Goal: Information Seeking & Learning: Learn about a topic

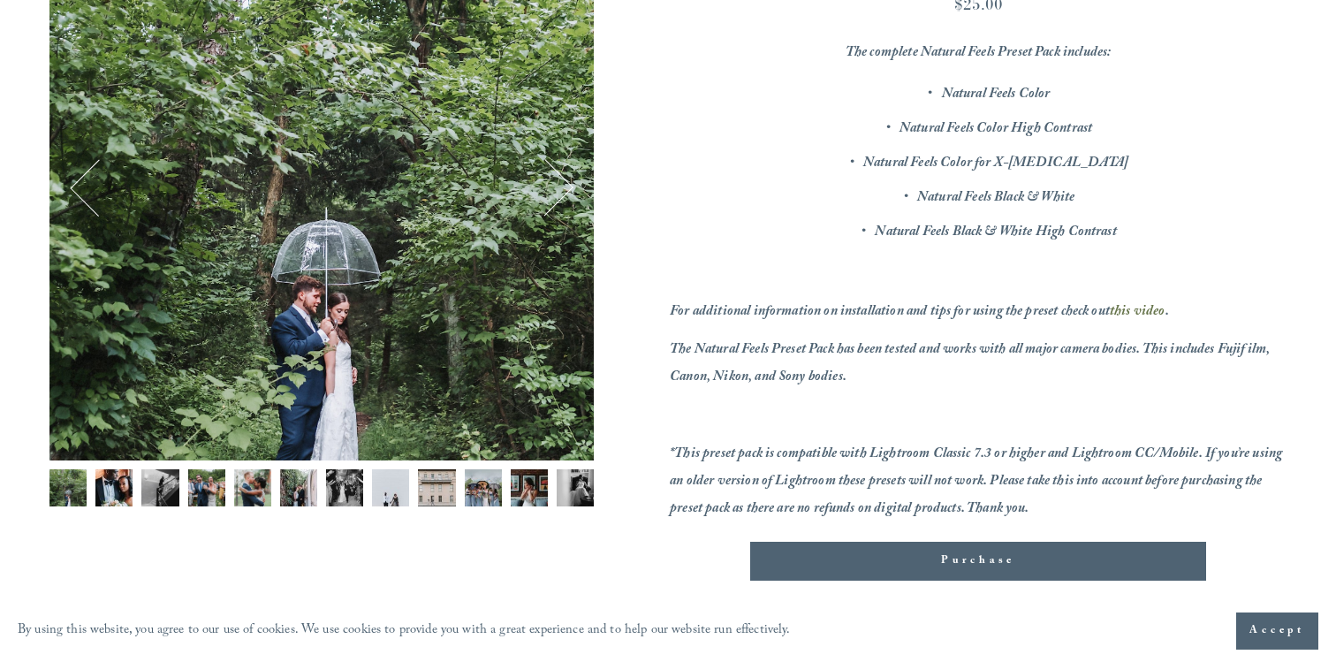
scroll to position [336, 0]
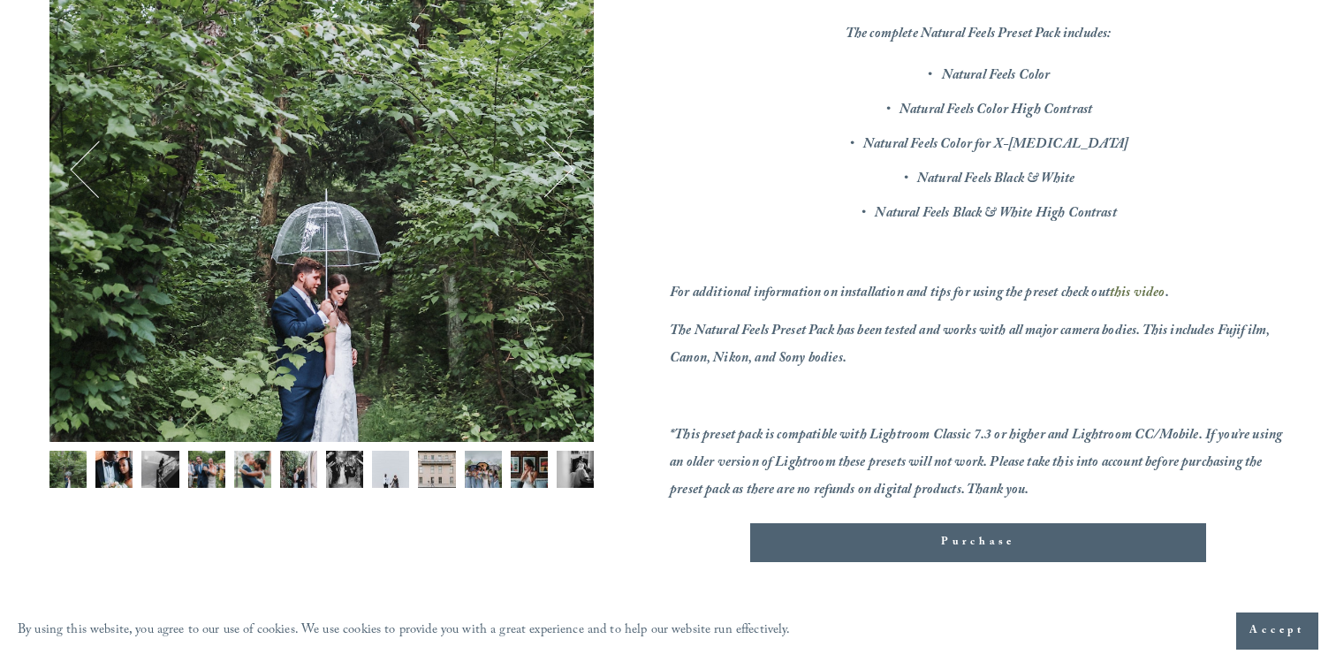
click at [118, 465] on img "Image 2 of 12" at bounding box center [113, 469] width 37 height 37
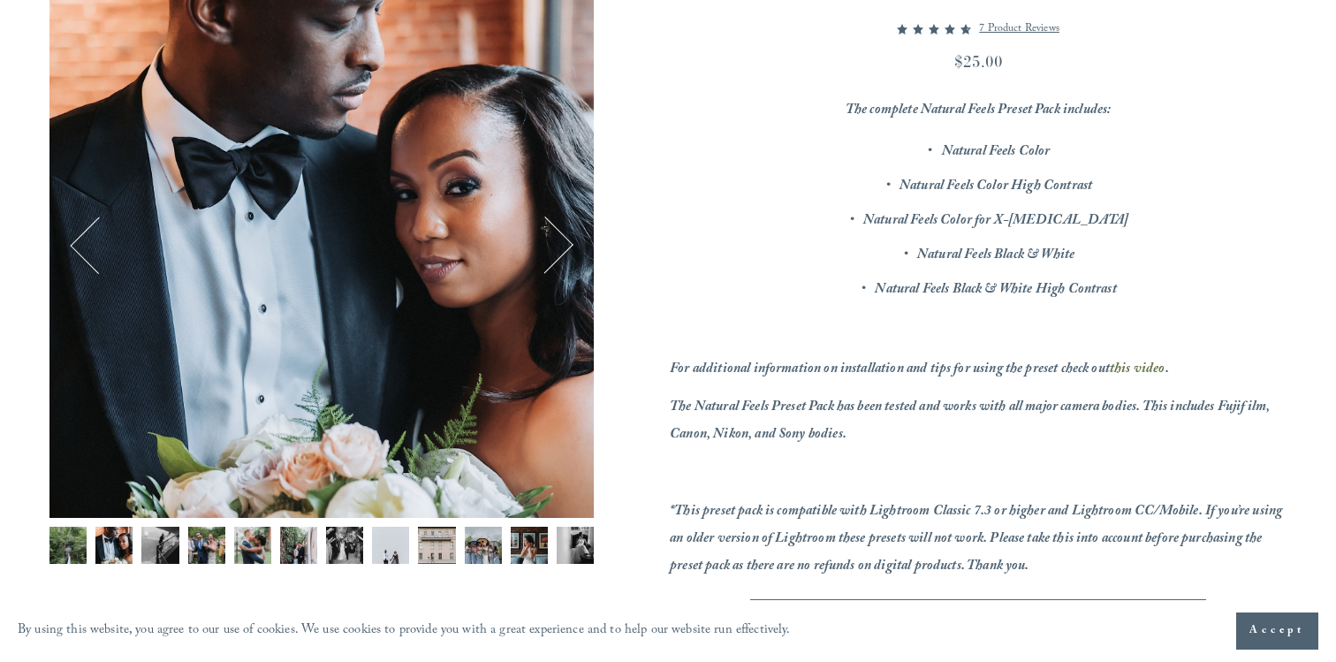
scroll to position [252, 0]
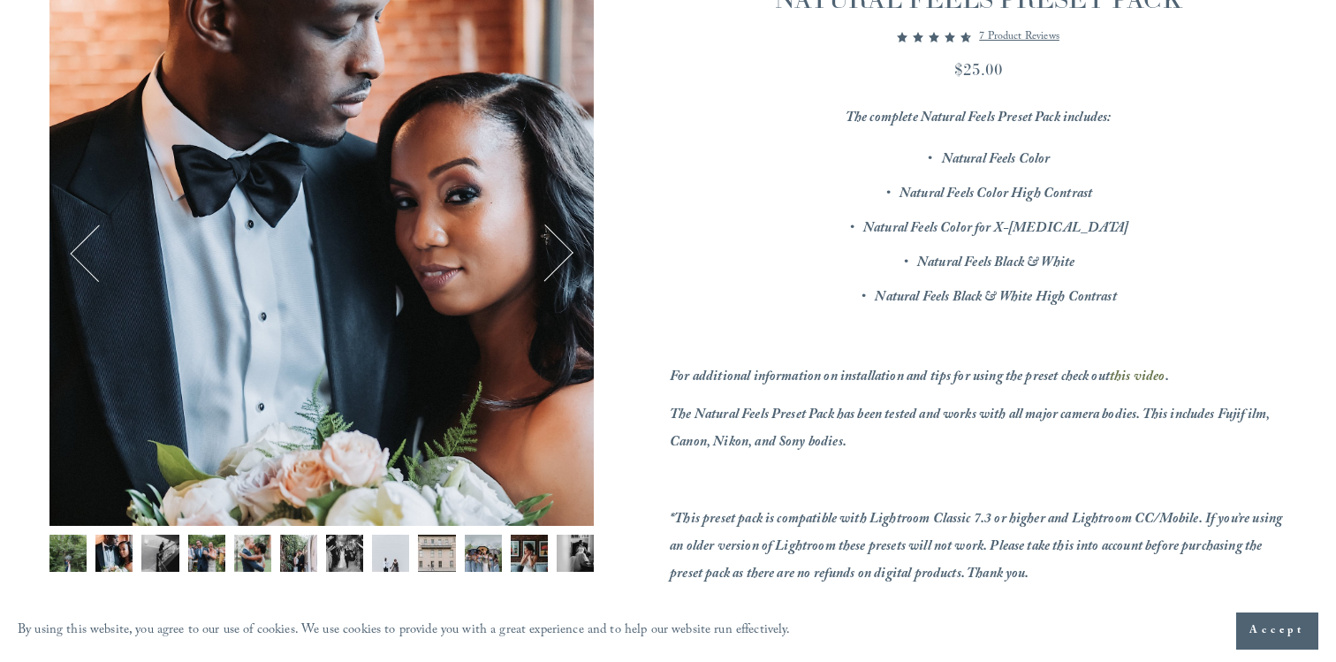
click at [153, 564] on img "Image 3 of 12" at bounding box center [159, 553] width 37 height 37
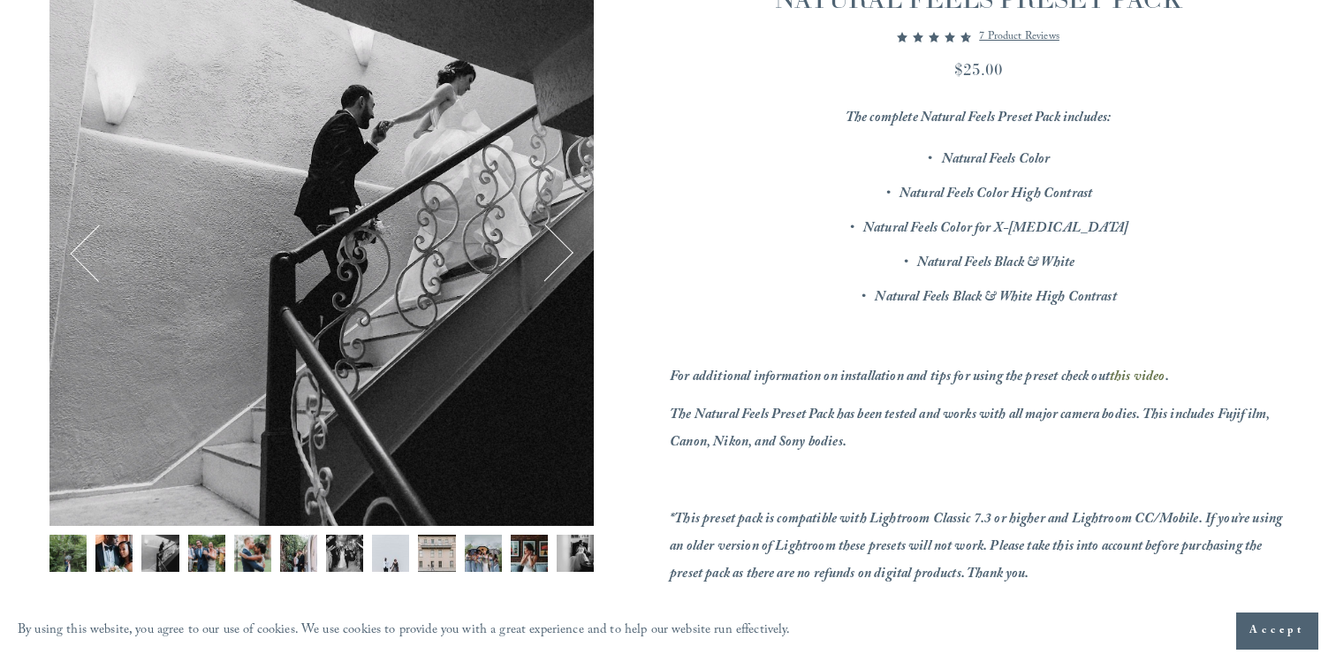
click at [204, 554] on img "Image 4 of 12" at bounding box center [206, 553] width 37 height 37
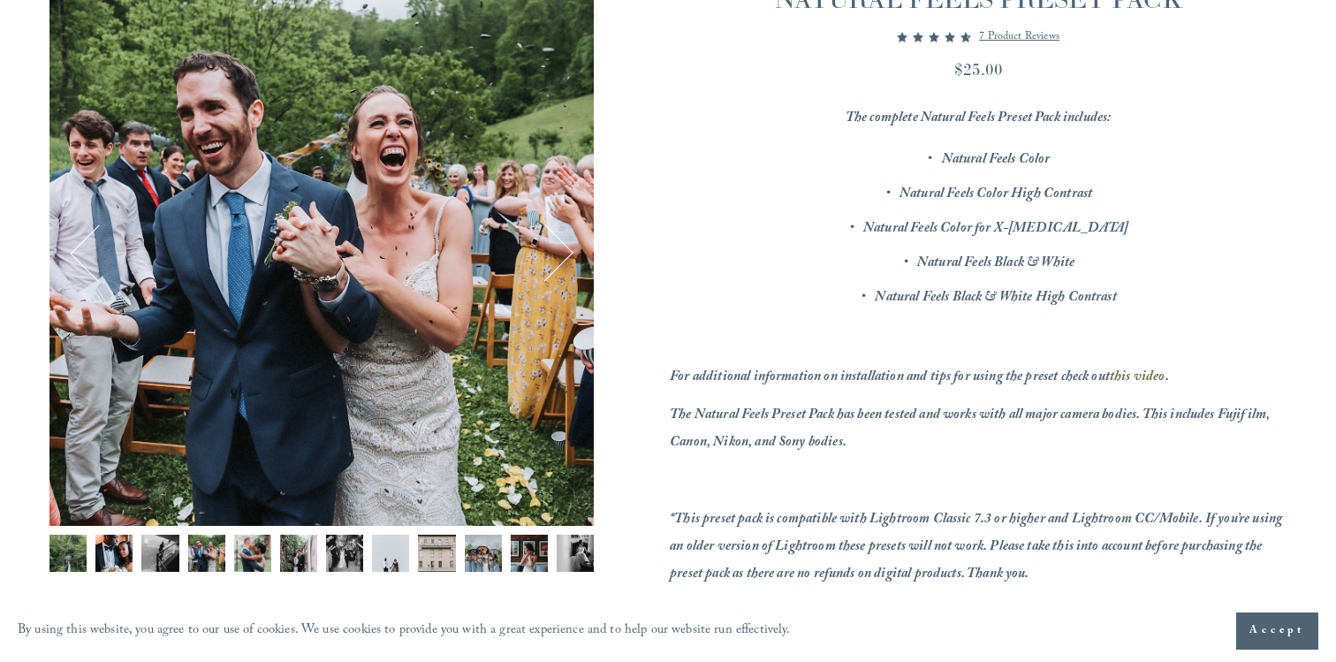
click at [250, 553] on img "Image 5 of 12" at bounding box center [252, 553] width 37 height 37
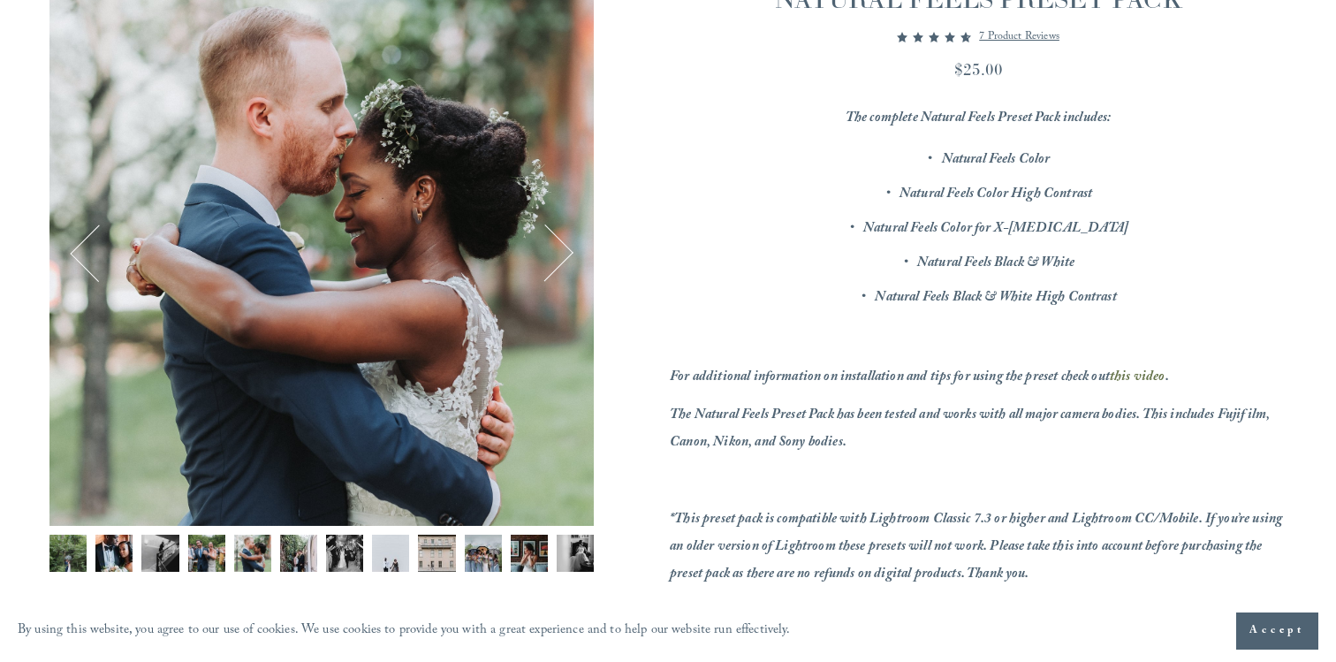
click at [302, 552] on img "Image 6 of 12" at bounding box center [298, 553] width 37 height 37
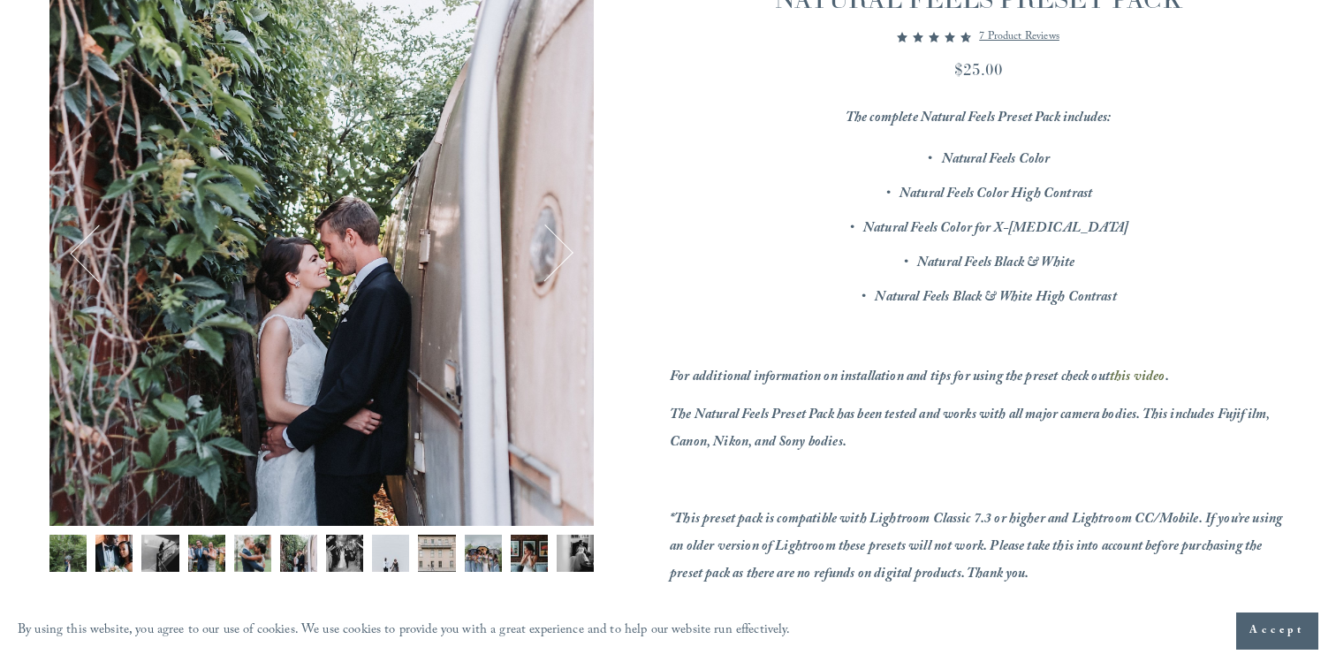
click at [344, 552] on img "Image 7 of 12" at bounding box center [344, 553] width 37 height 37
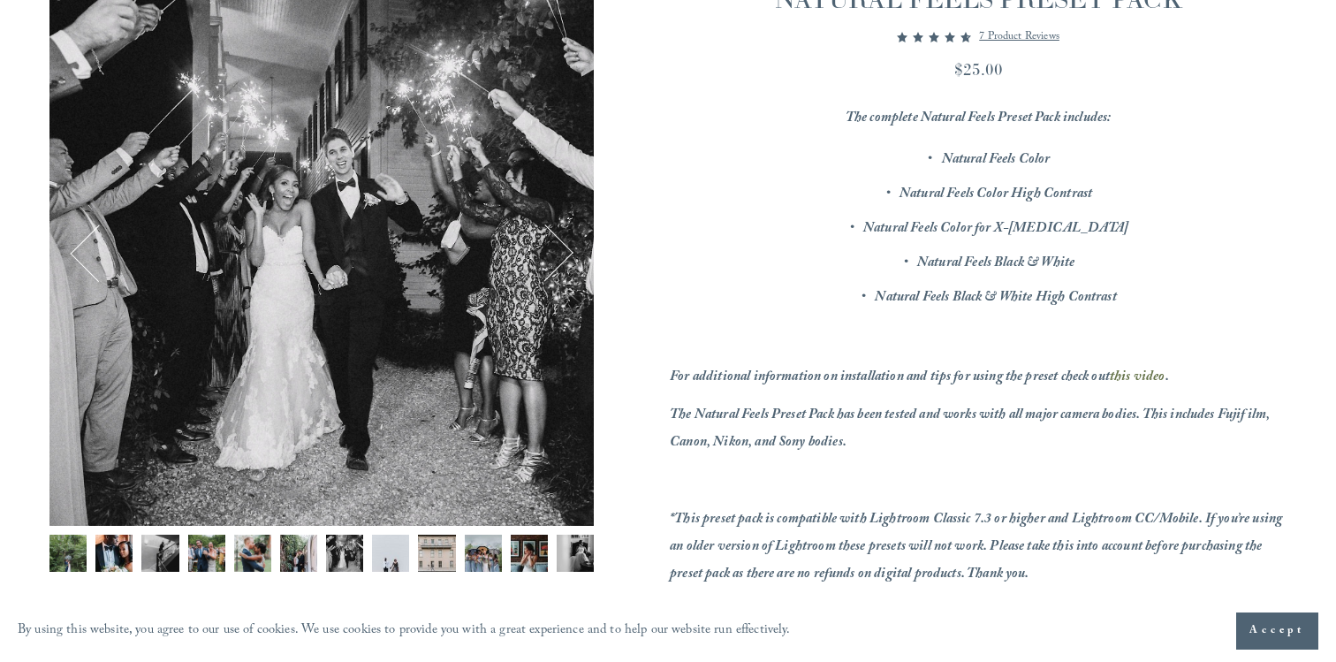
click at [387, 557] on img "Image 8 of 12" at bounding box center [390, 553] width 37 height 37
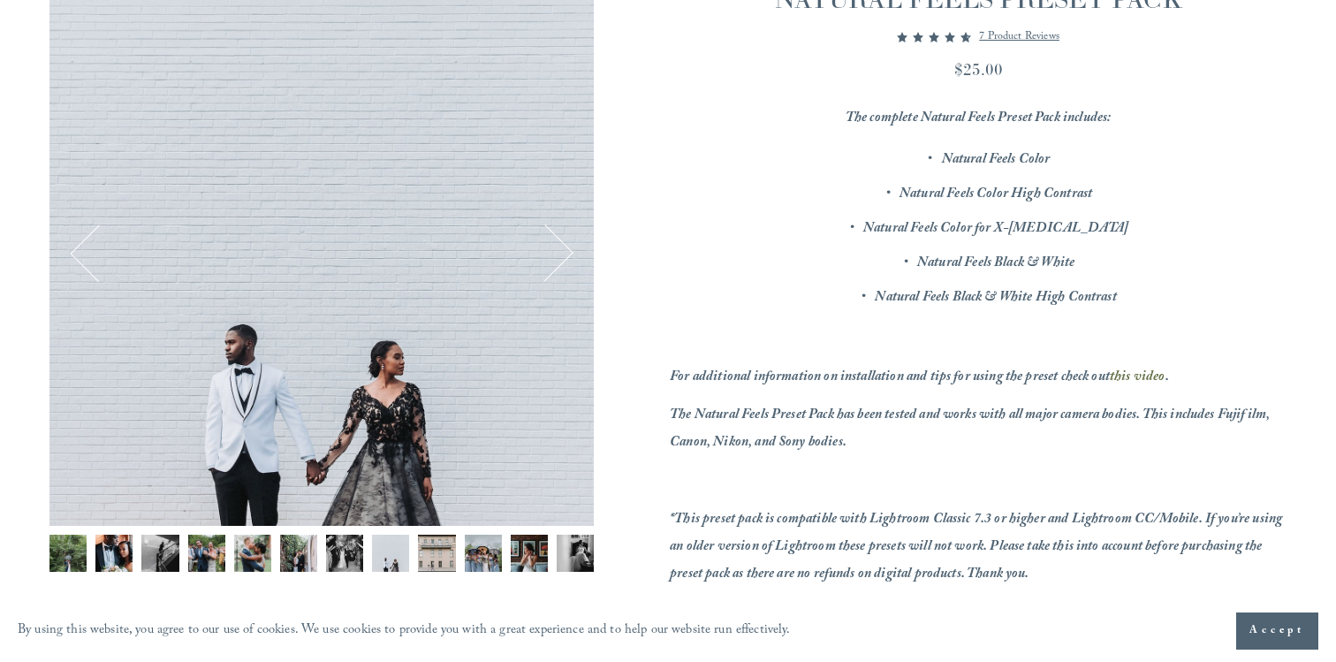
click at [427, 558] on img "Image 9 of 12" at bounding box center [436, 553] width 37 height 37
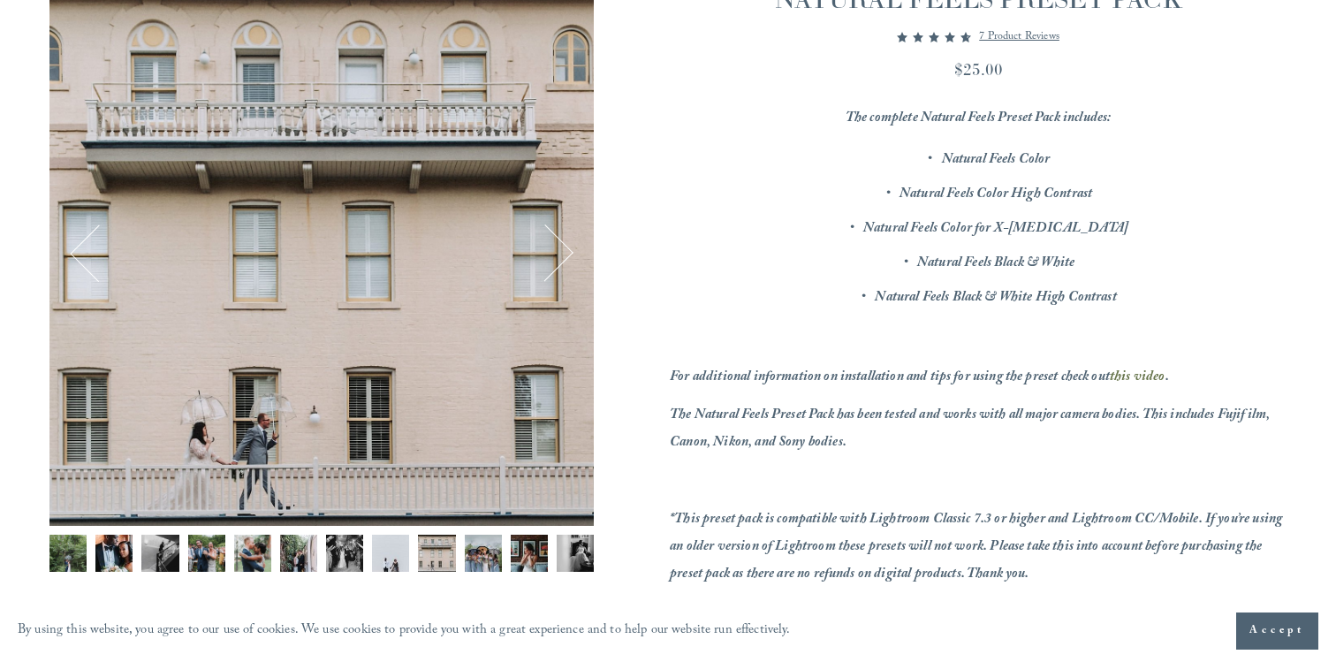
click at [486, 560] on img "Image 10 of 12" at bounding box center [483, 553] width 37 height 37
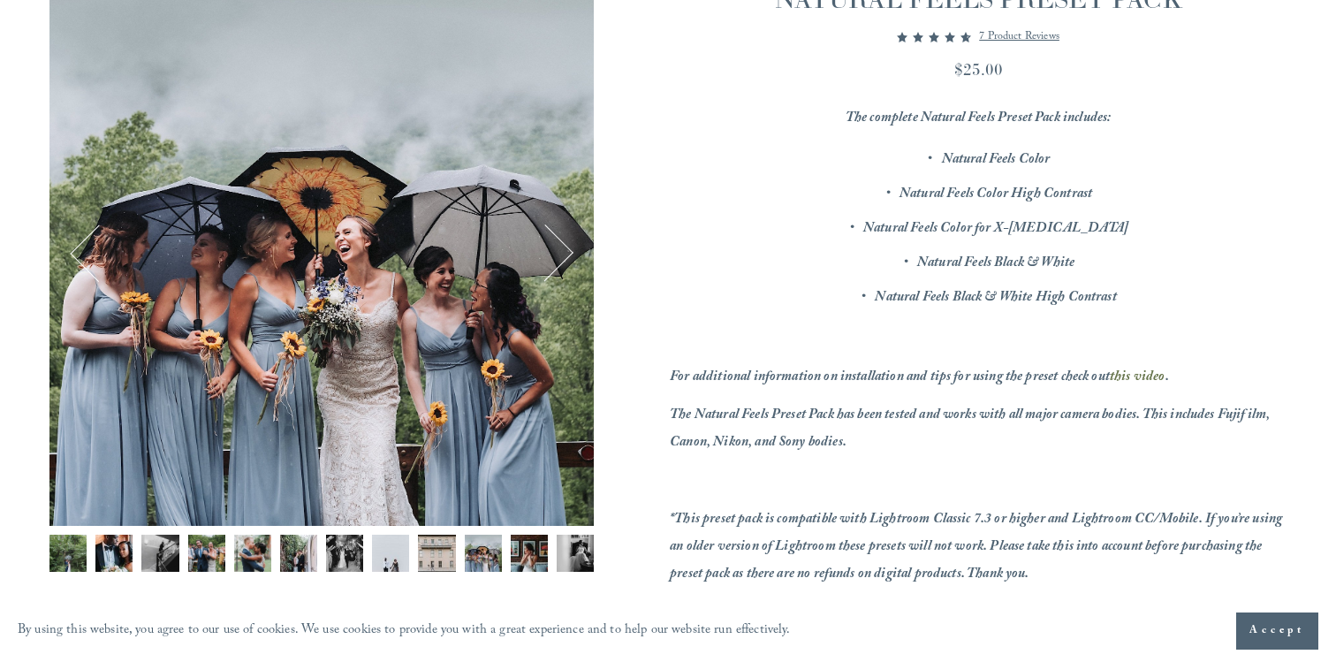
click at [531, 562] on img "Image 11 of 12" at bounding box center [529, 553] width 37 height 37
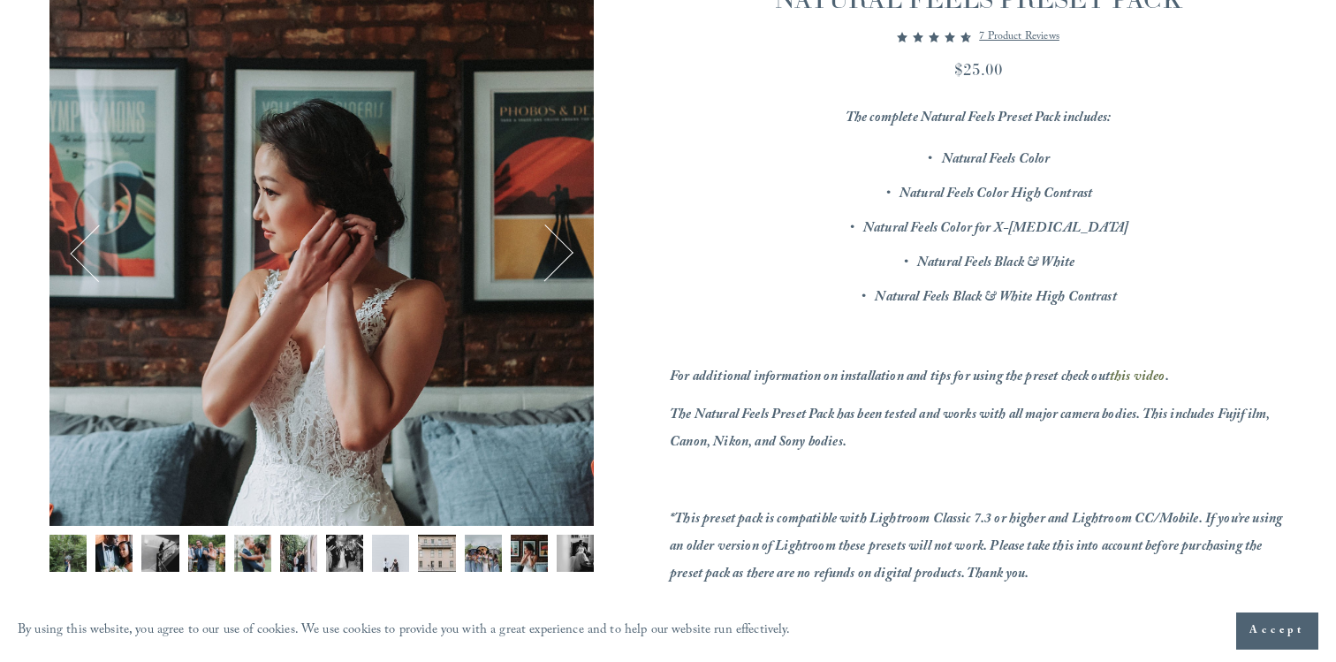
click at [575, 559] on img "Image 12 of 12" at bounding box center [575, 553] width 37 height 37
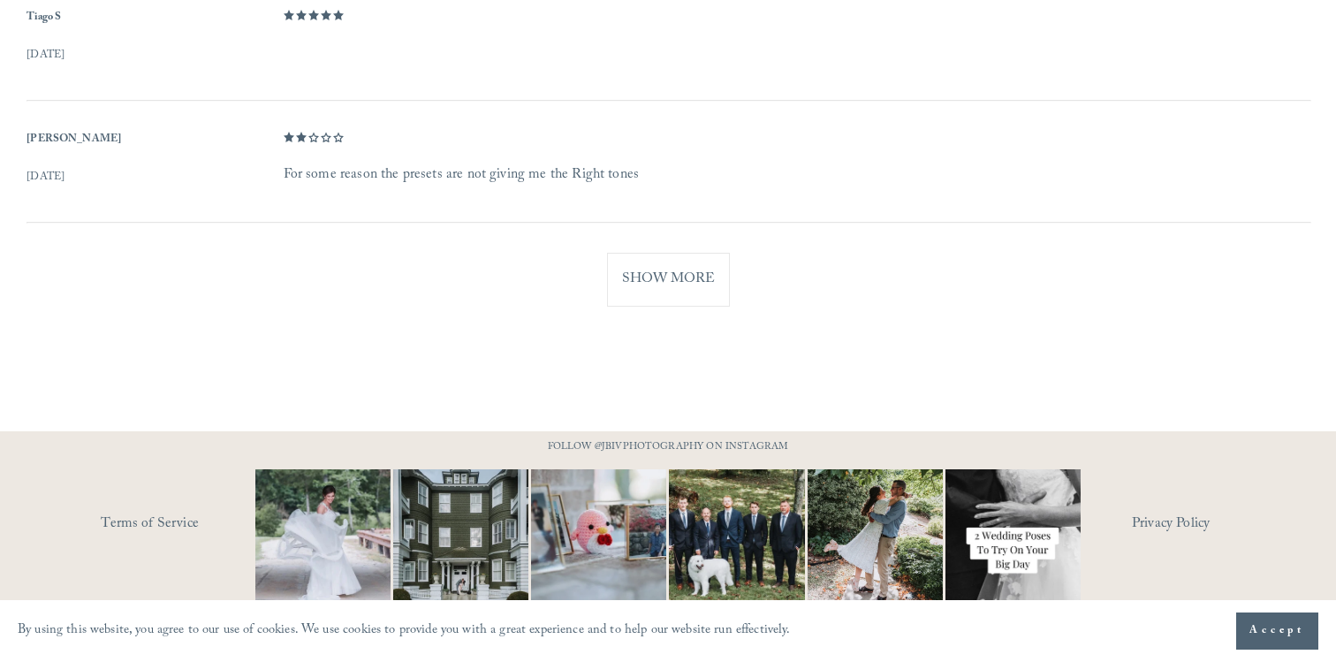
scroll to position [1526, 0]
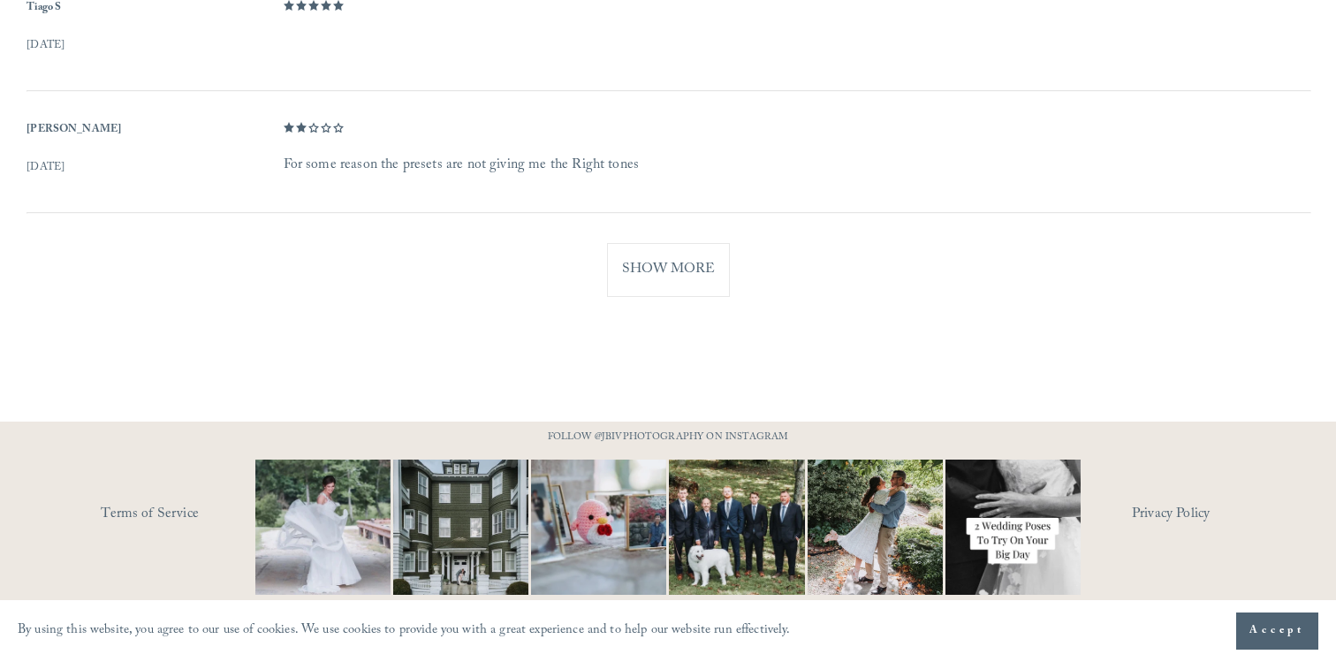
click at [676, 286] on button "Show More" at bounding box center [668, 270] width 123 height 54
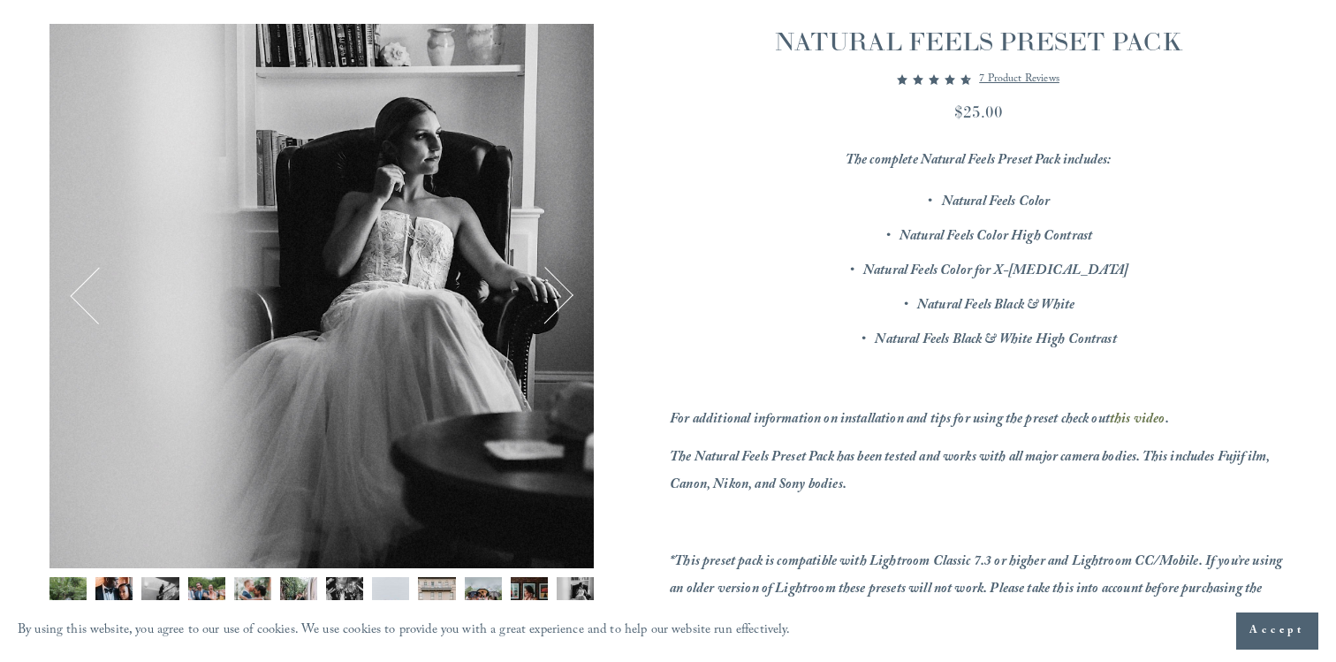
scroll to position [192, 0]
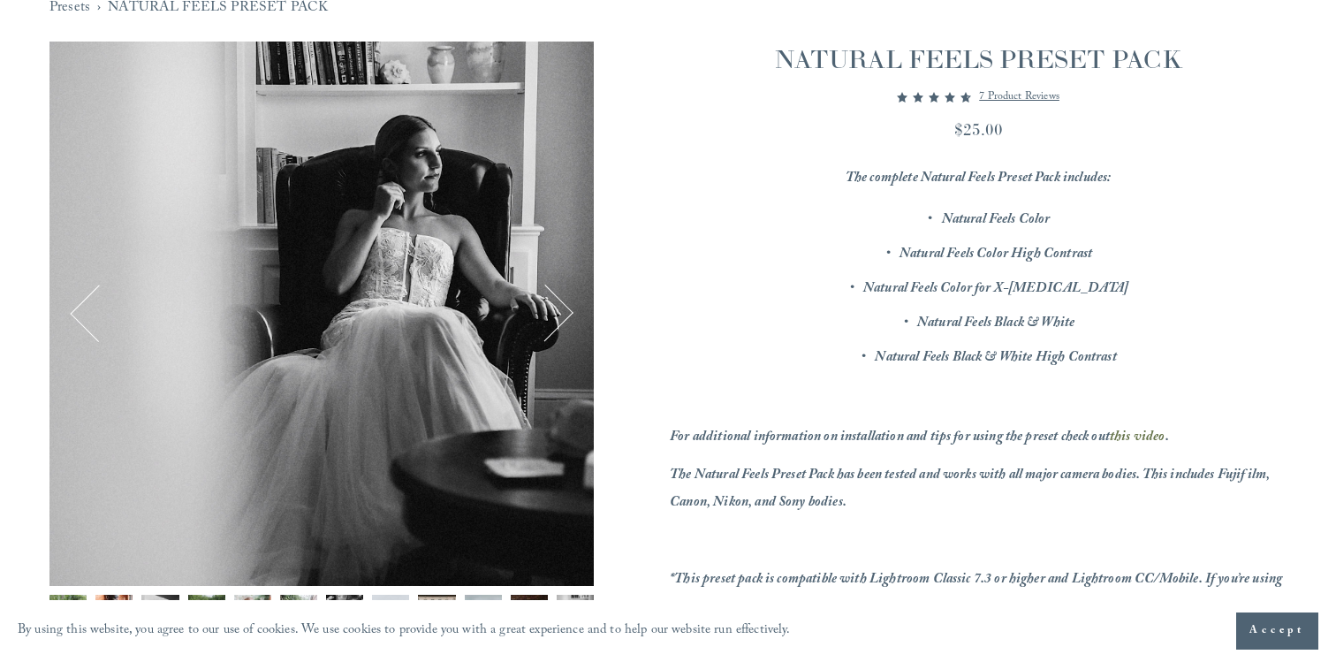
click at [552, 315] on button "Next" at bounding box center [544, 313] width 57 height 57
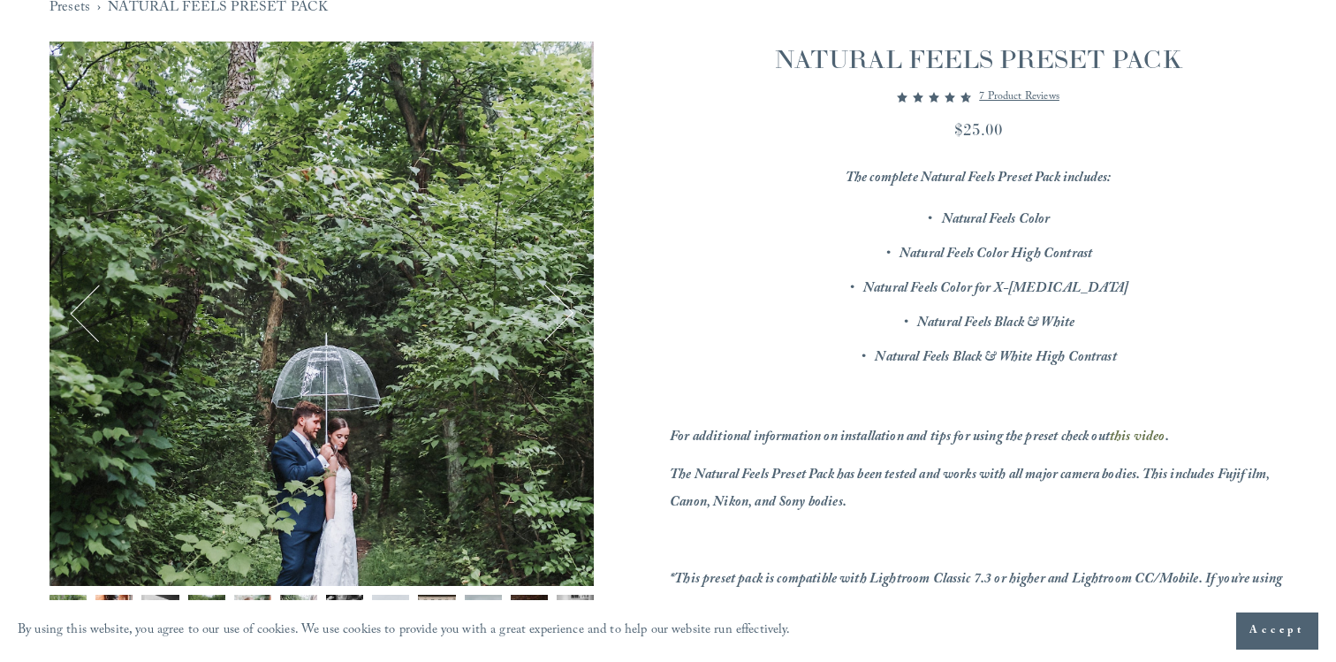
click at [552, 315] on button "Next" at bounding box center [544, 313] width 57 height 57
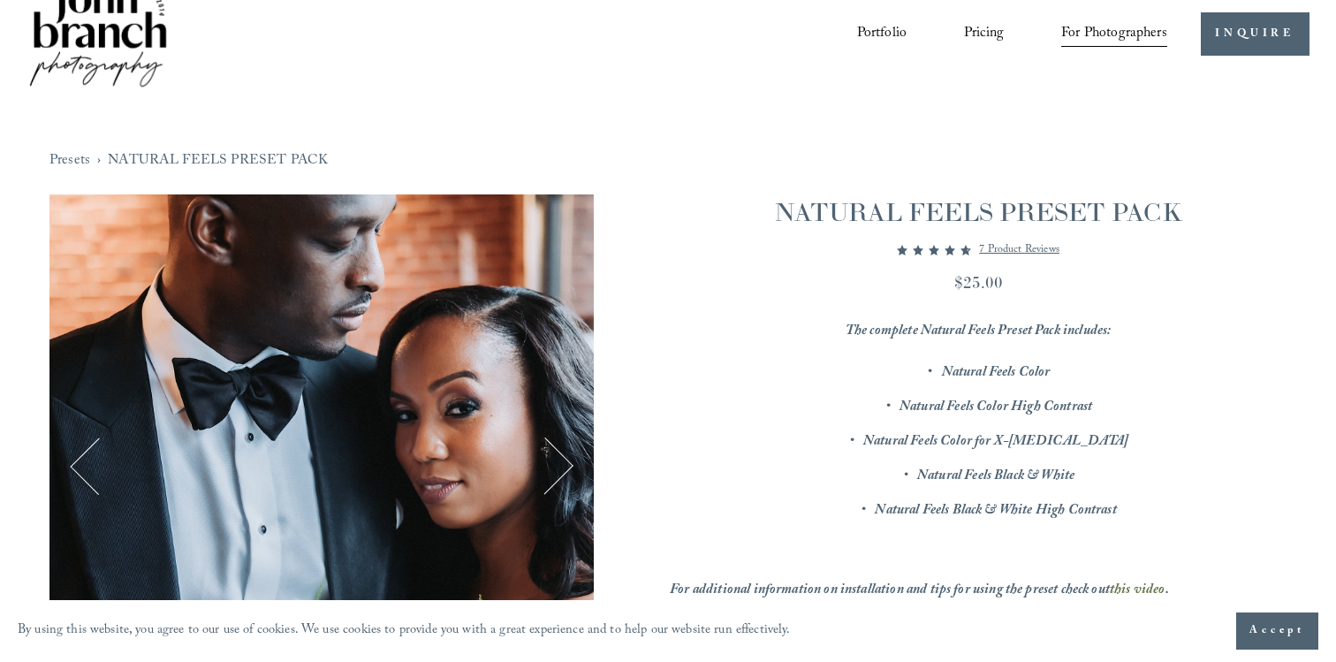
scroll to position [0, 0]
